Goal: Information Seeking & Learning: Learn about a topic

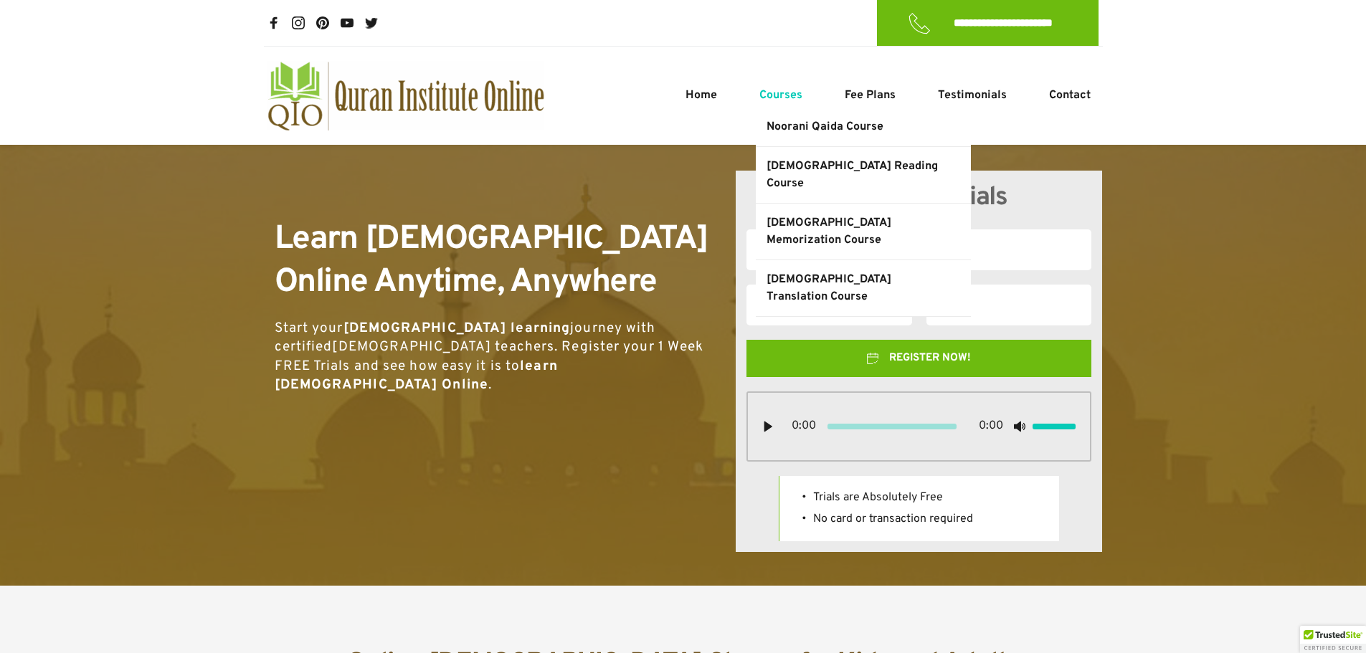
click at [797, 98] on span "Courses" at bounding box center [780, 95] width 43 height 17
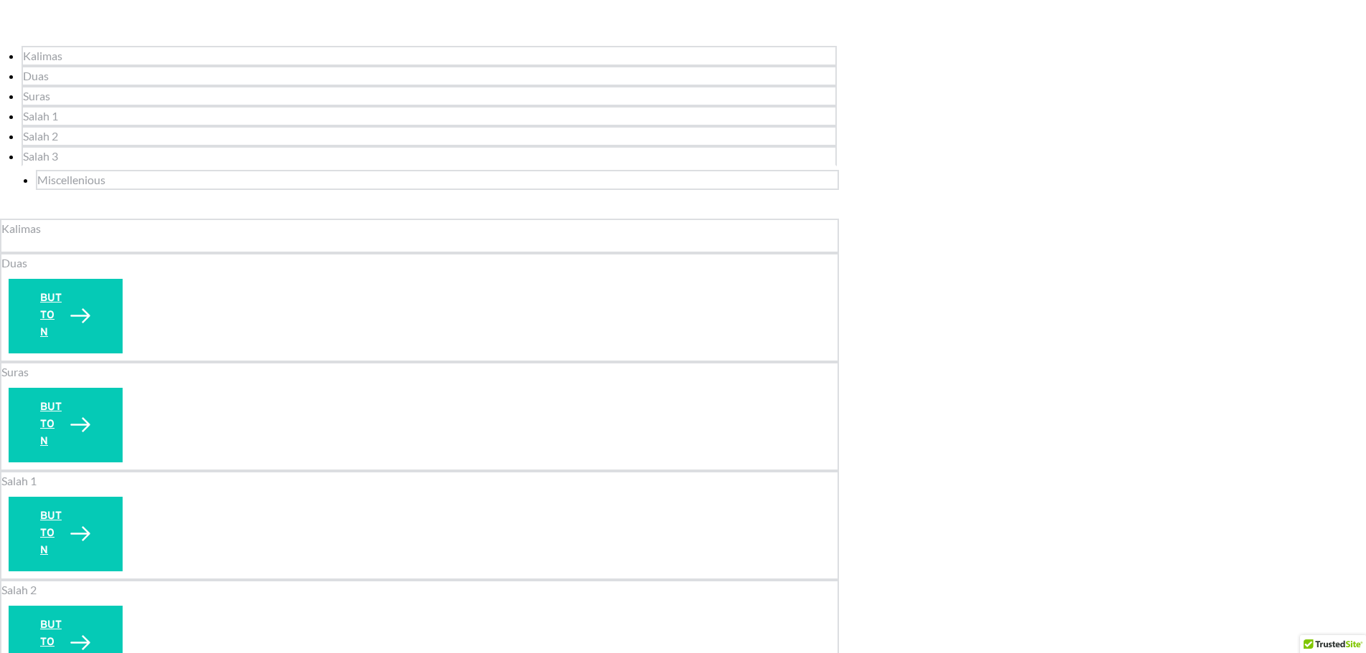
scroll to position [1936, 0]
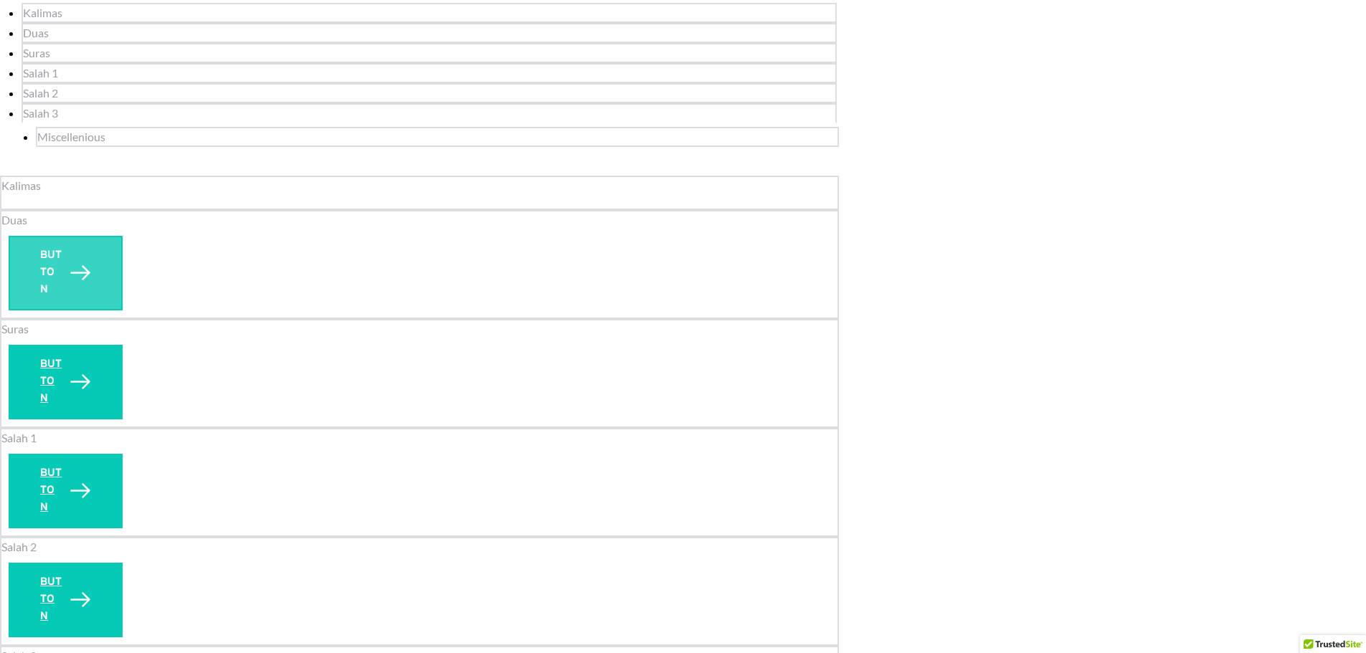
click at [58, 247] on span "BUTTON" at bounding box center [51, 273] width 22 height 52
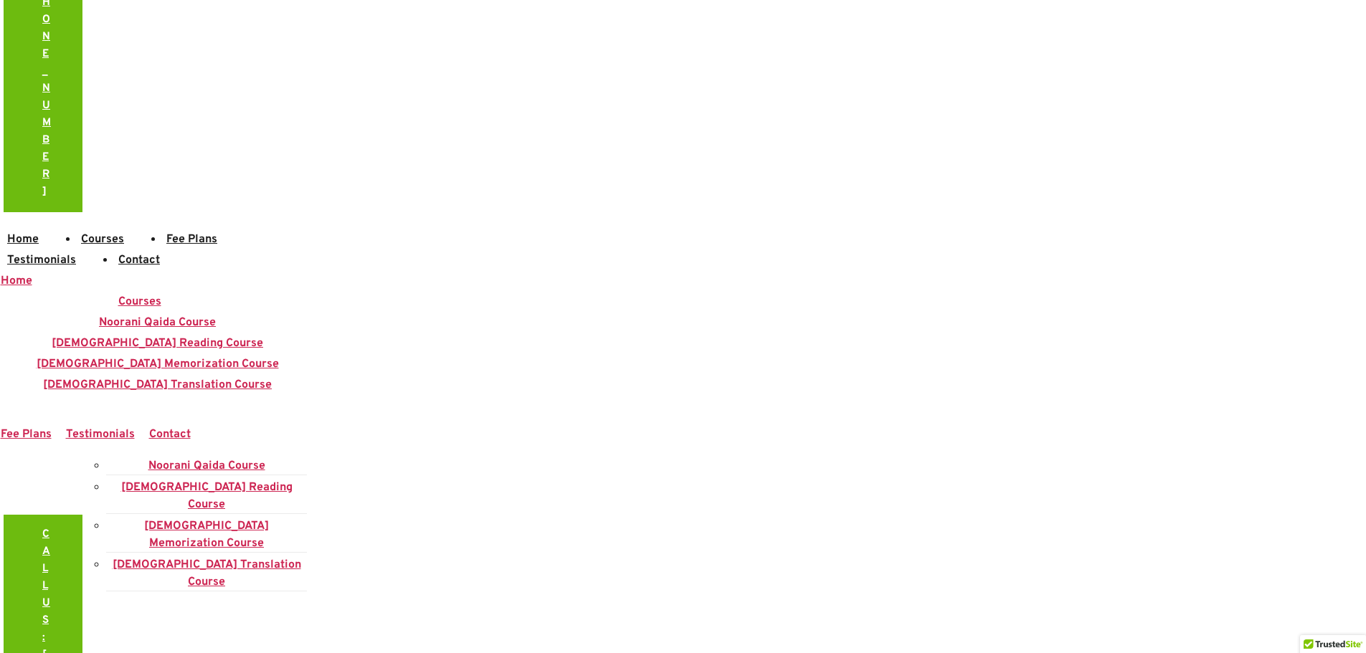
scroll to position [645, 0]
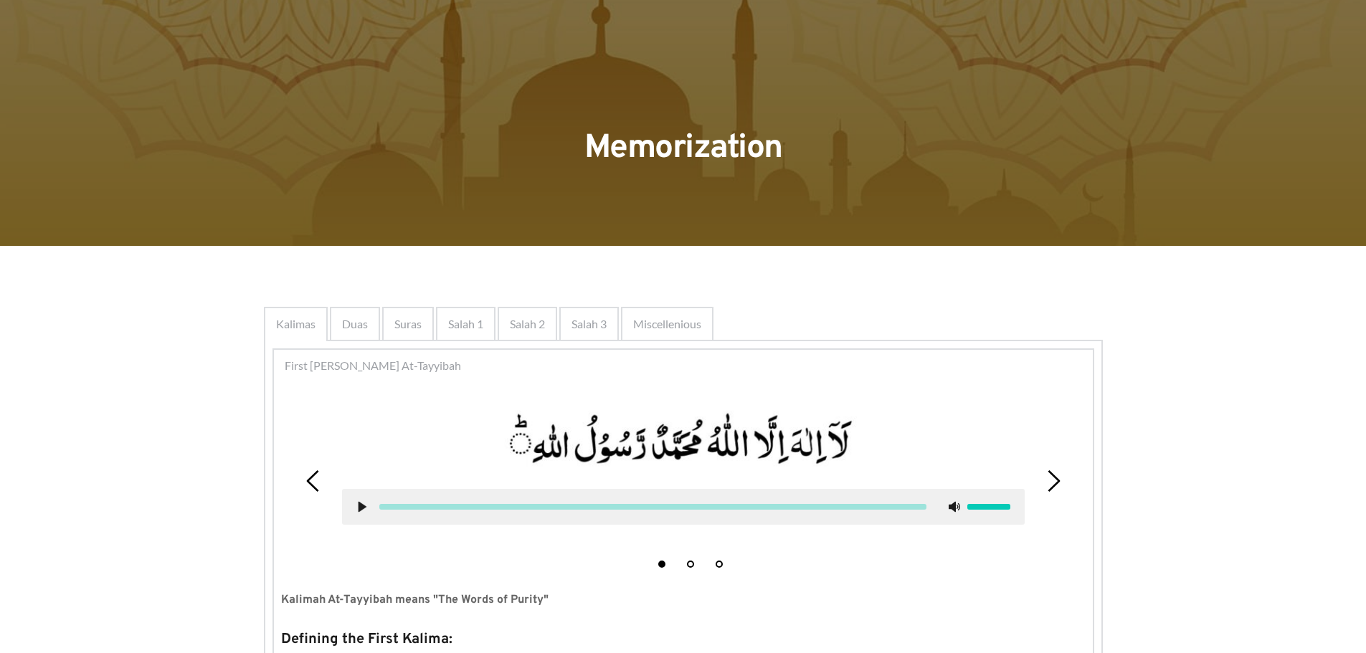
scroll to position [143, 0]
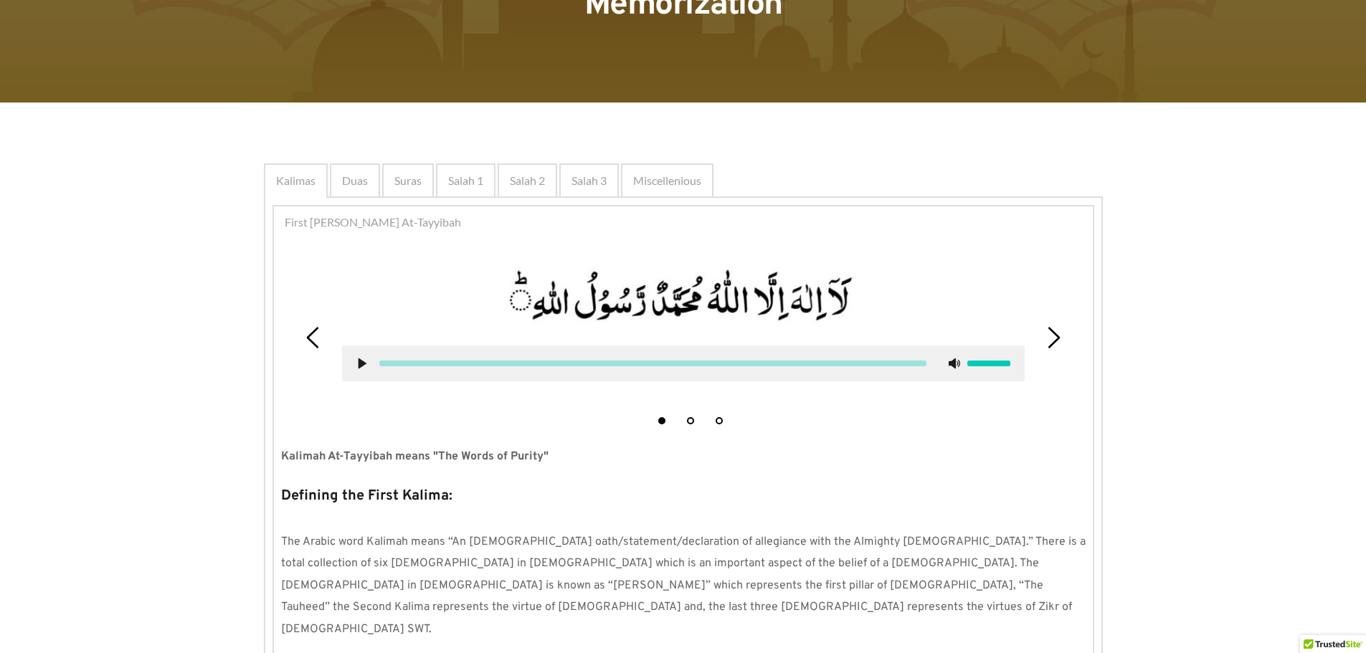
click at [358, 183] on span "Duas" at bounding box center [355, 180] width 26 height 17
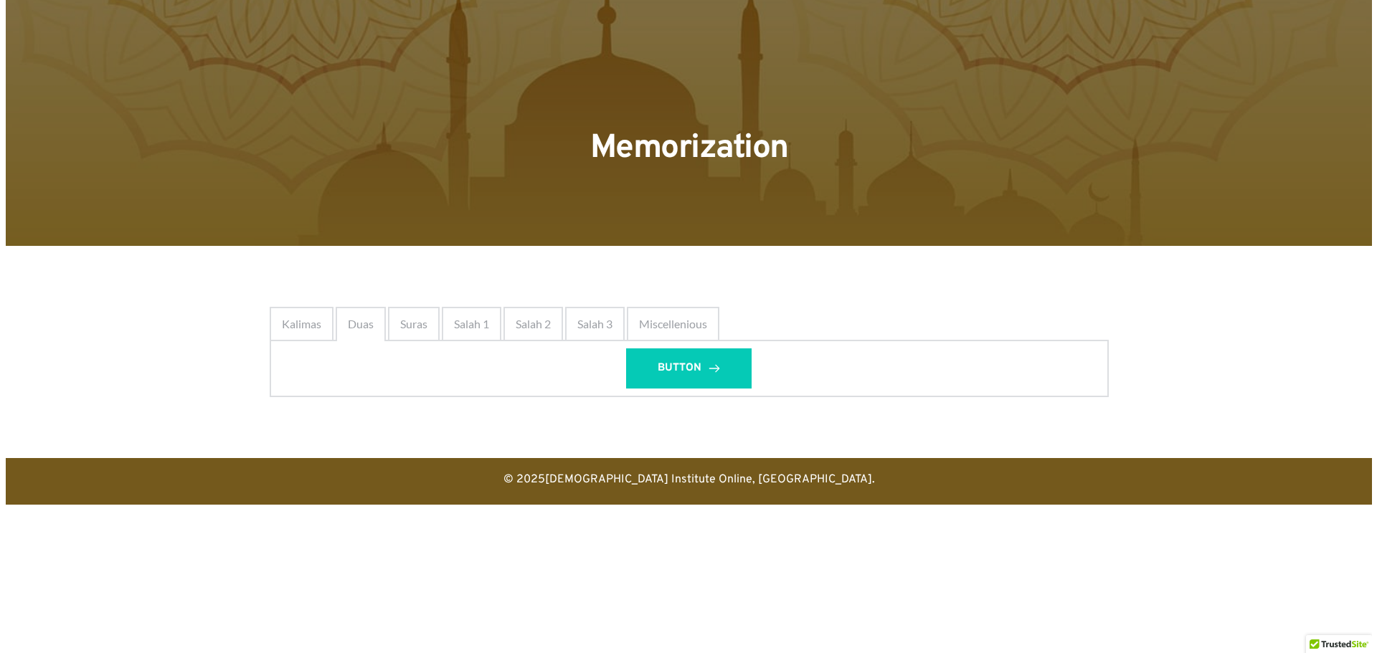
scroll to position [0, 0]
click at [354, 328] on span "Duas" at bounding box center [360, 324] width 26 height 17
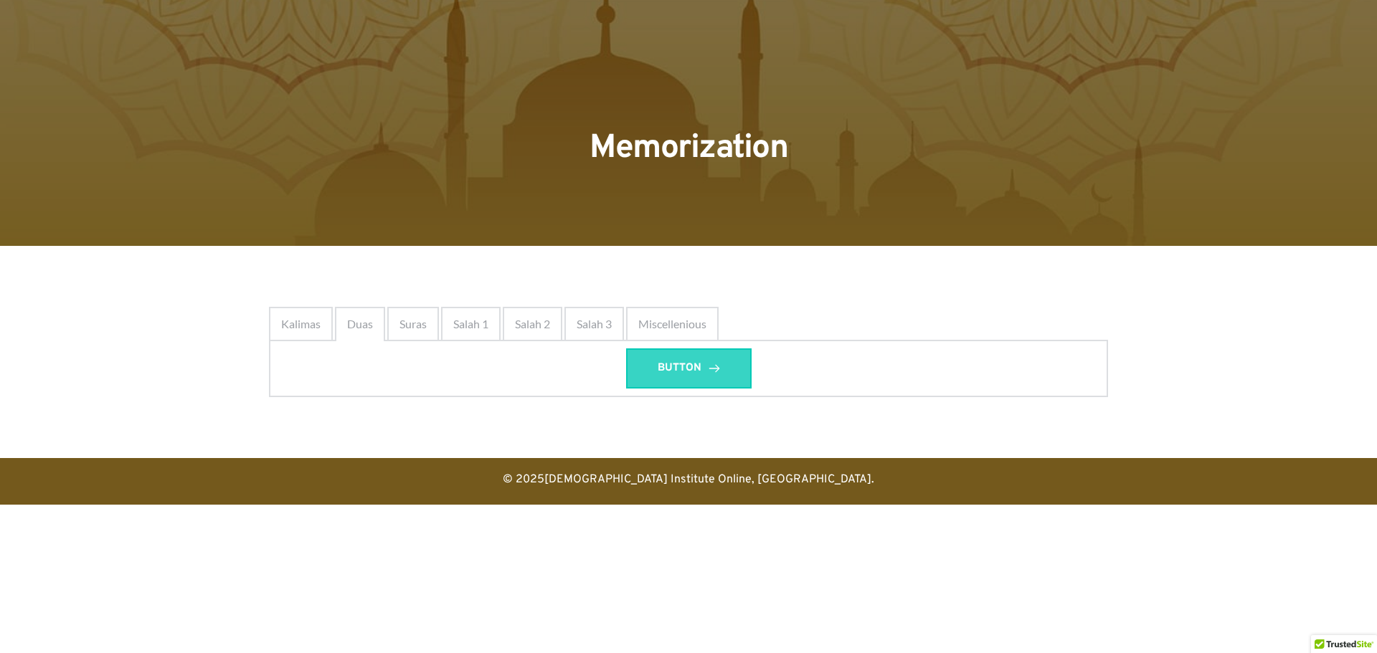
click at [685, 368] on span "BUTTON" at bounding box center [680, 368] width 44 height 17
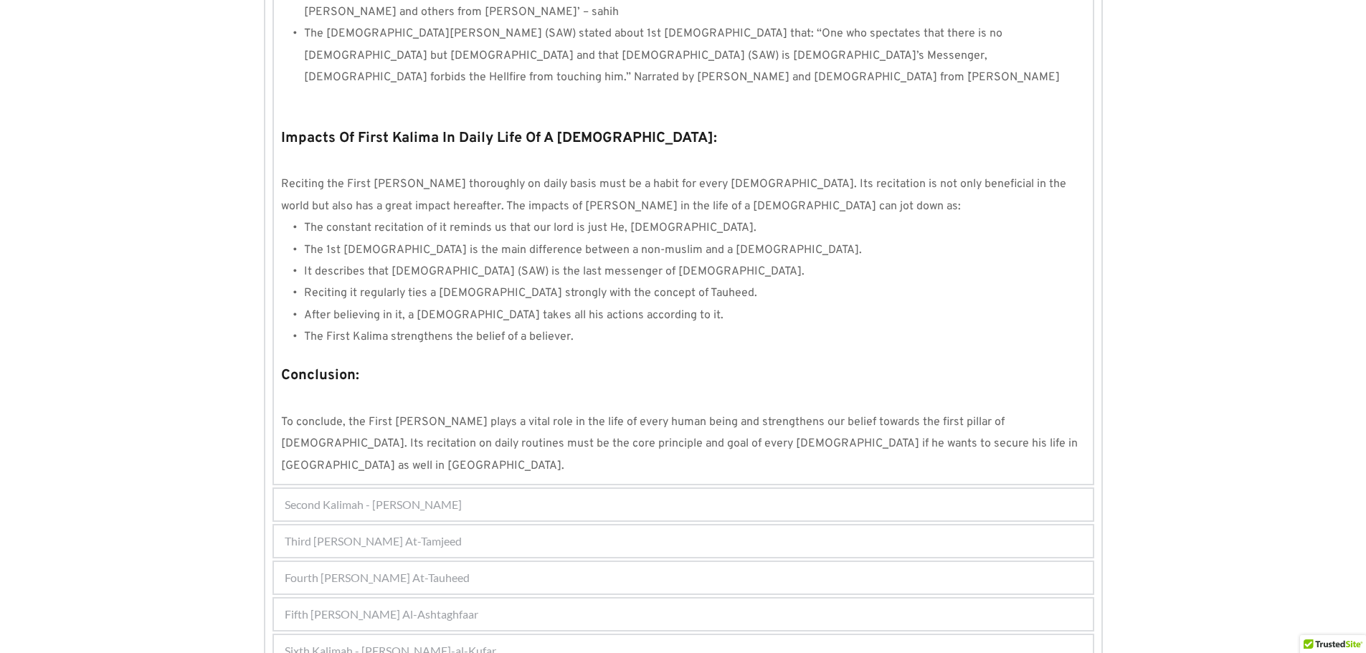
scroll to position [1191, 0]
click at [411, 605] on span "Fifth Kalimah - Kalimah Al-Ashtaghfaar" at bounding box center [382, 613] width 194 height 17
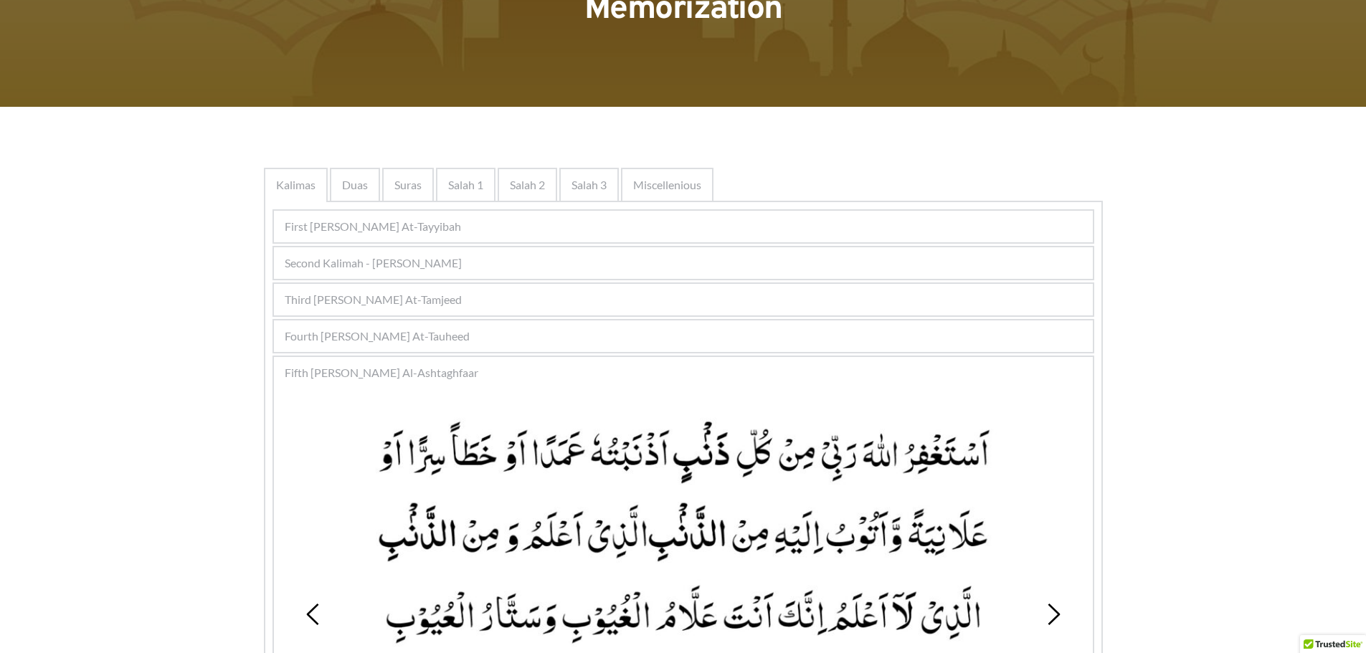
scroll to position [136, 0]
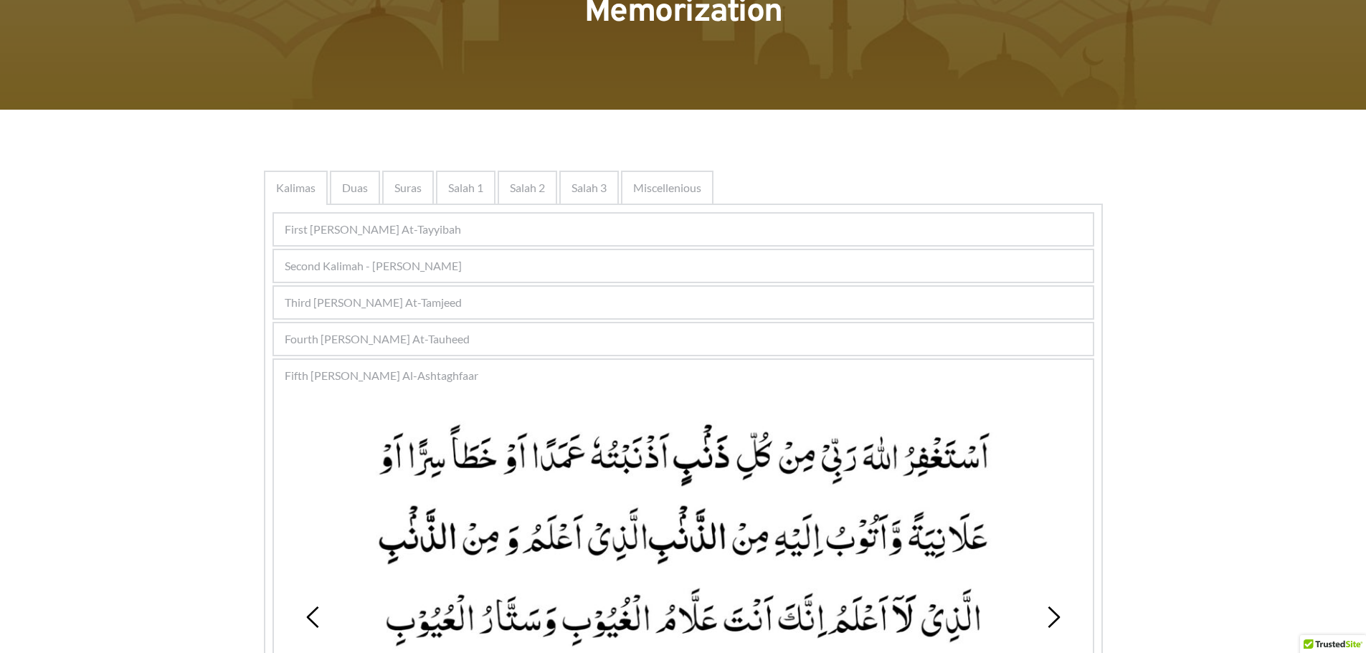
click at [438, 375] on span "Fifth Kalimah - Kalimah Al-Ashtaghfaar" at bounding box center [382, 375] width 194 height 17
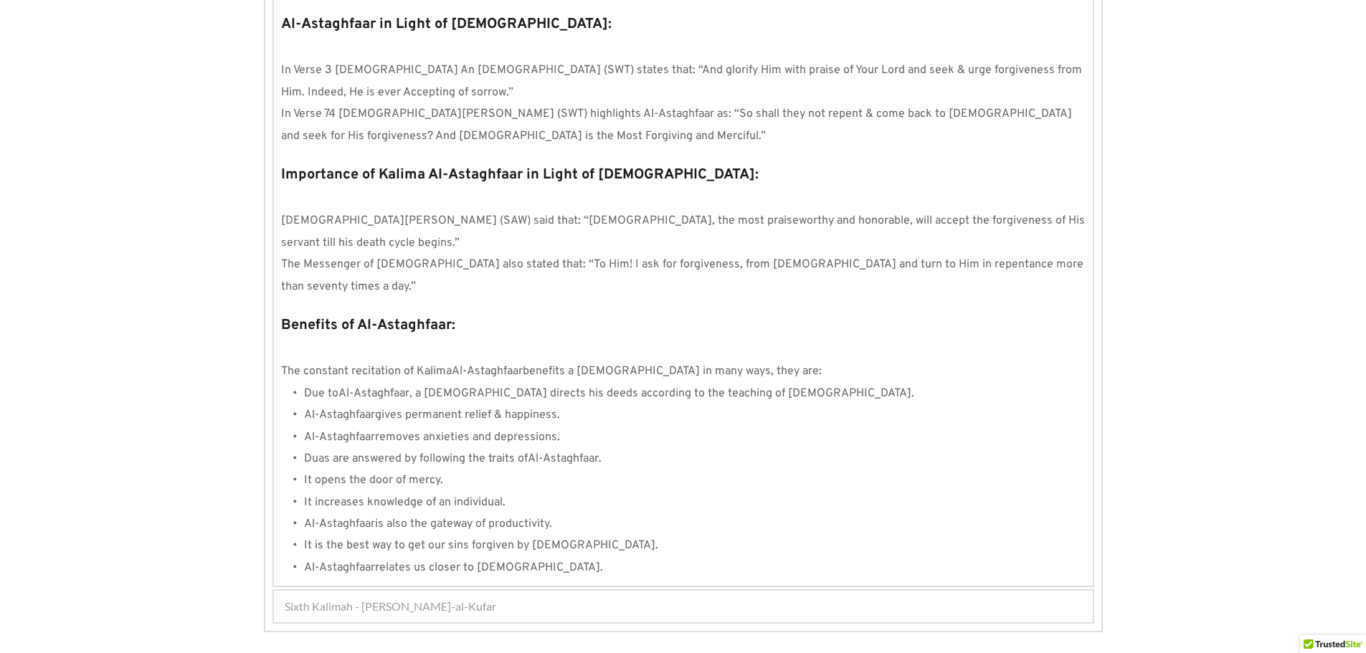
click at [452, 598] on span "Sixth Kalimah - Kalimah Radd-al-Kufar" at bounding box center [391, 606] width 212 height 17
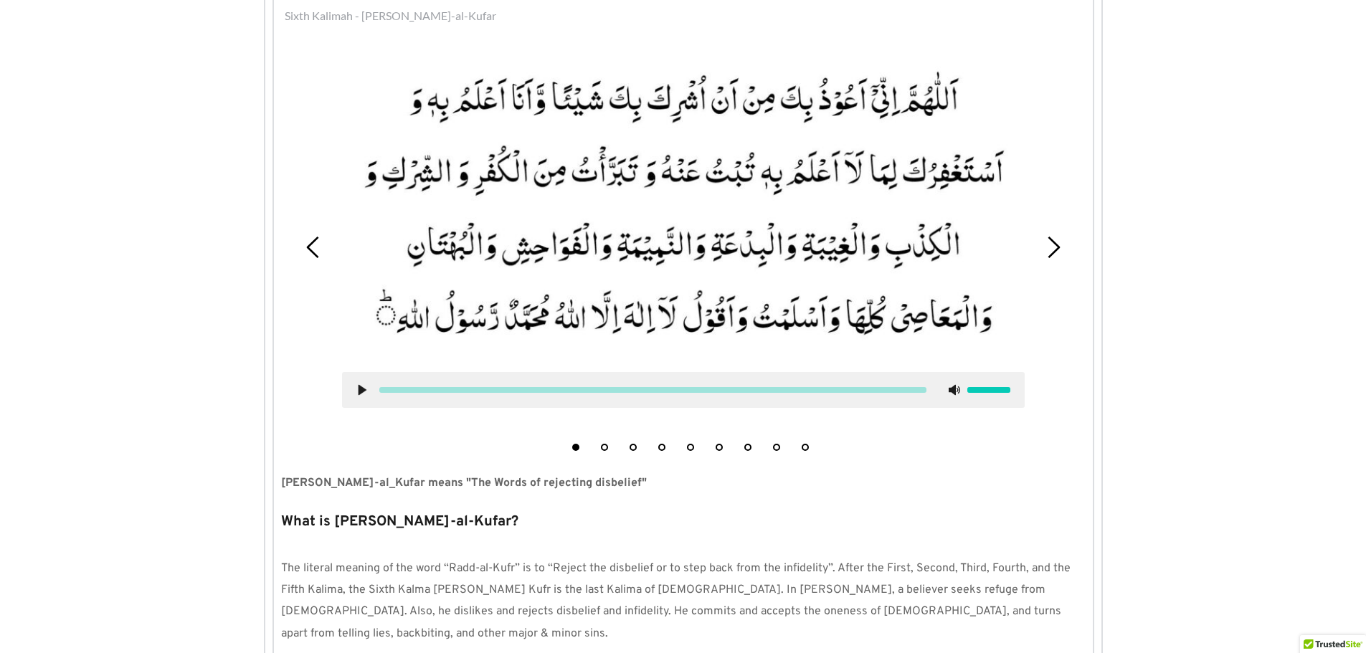
scroll to position [531, 0]
click at [359, 389] on icon at bounding box center [361, 391] width 11 height 11
click at [360, 393] on use at bounding box center [361, 391] width 9 height 11
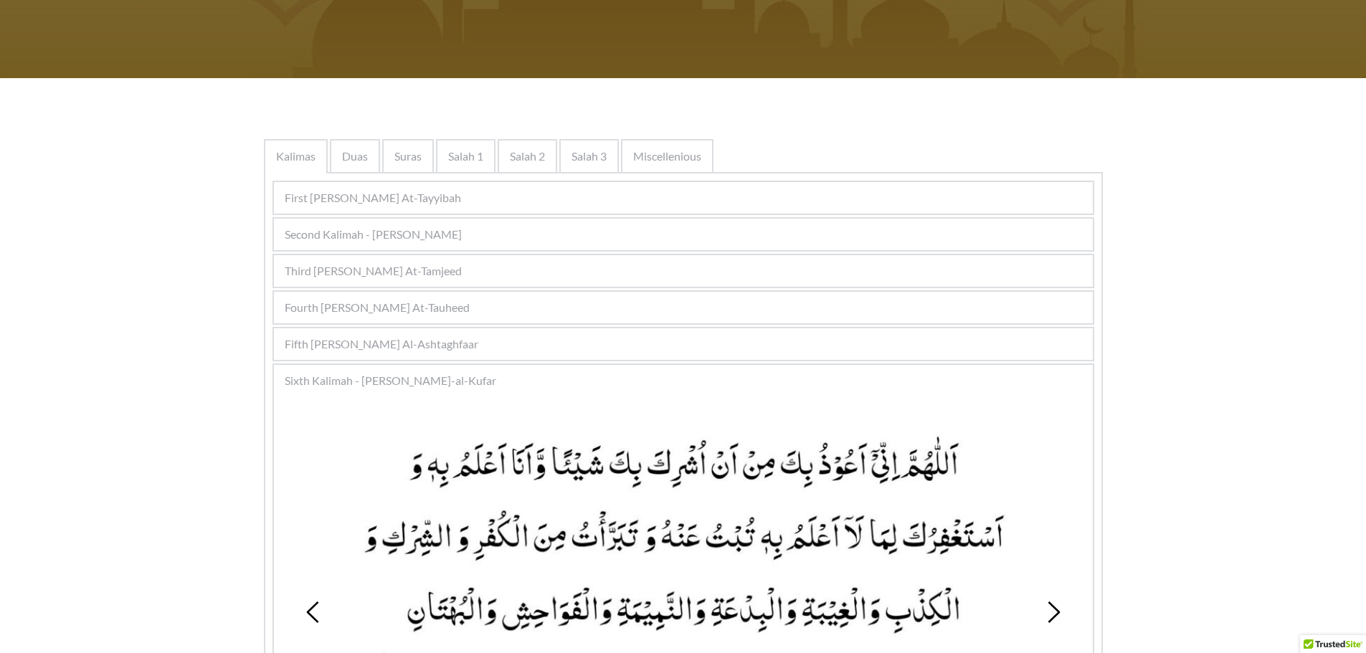
scroll to position [0, 0]
